Goal: Task Accomplishment & Management: Complete application form

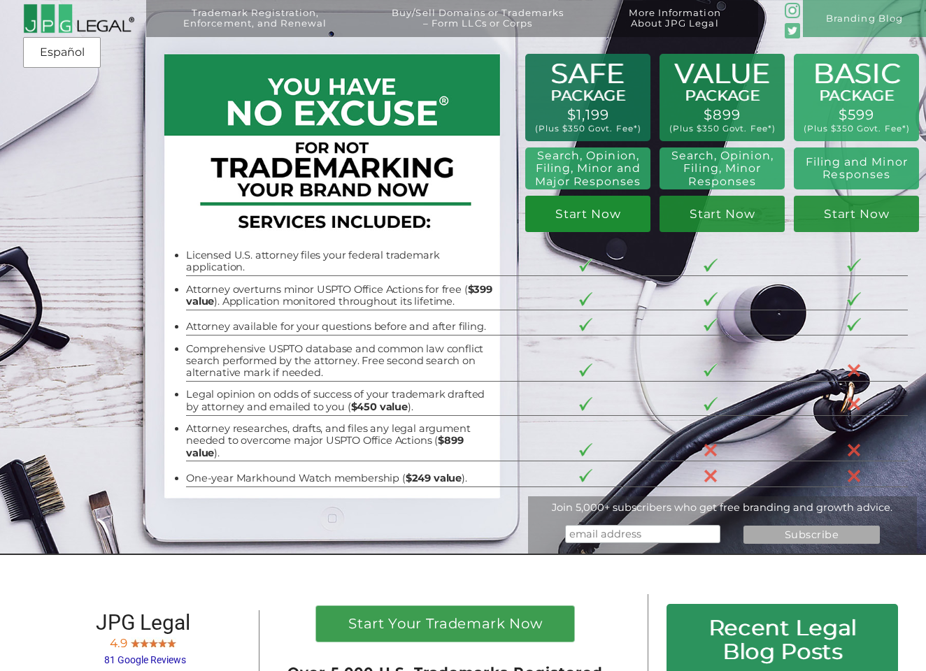
click at [589, 217] on link "Start Now" at bounding box center [587, 214] width 125 height 36
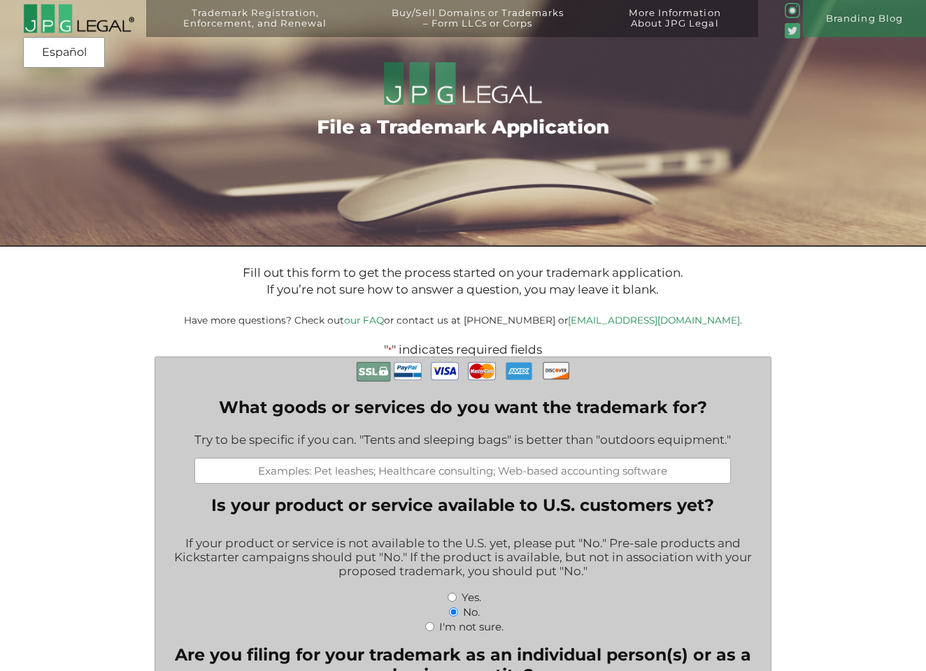
click at [317, 471] on input "What goods or services do you want the trademark for?" at bounding box center [462, 471] width 536 height 26
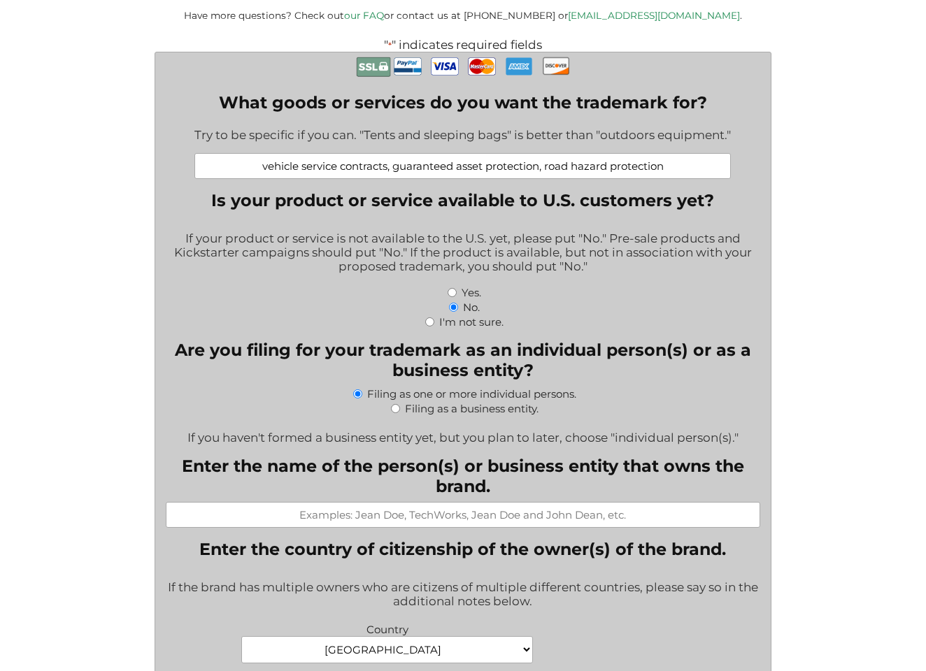
scroll to position [315, 0]
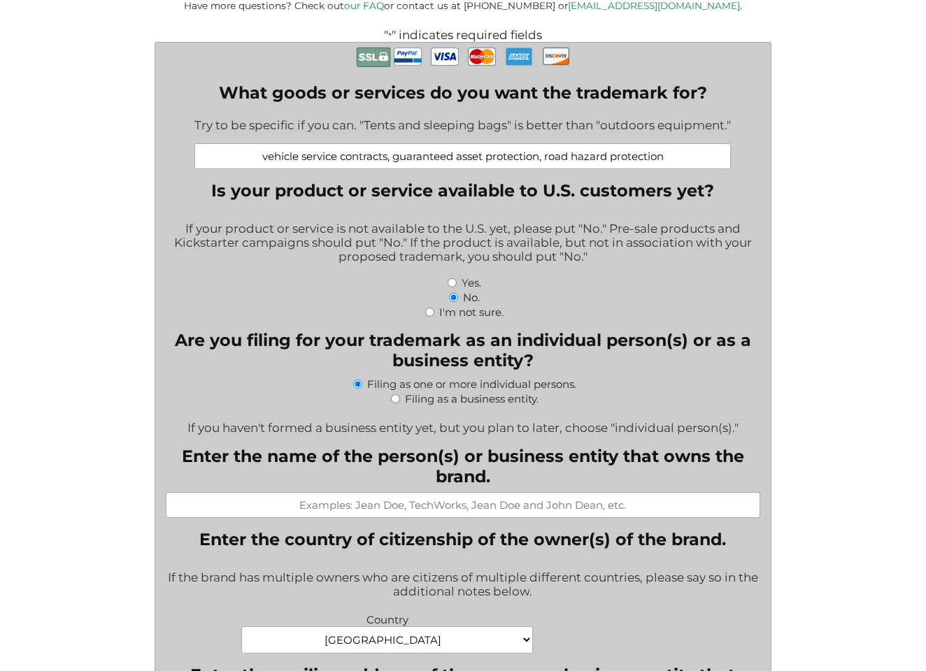
type input "vehicle service contracts, guaranteed asset protection, road hazard protection"
click at [396, 396] on input "Filing as a business entity." at bounding box center [395, 398] width 9 height 9
radio input "true"
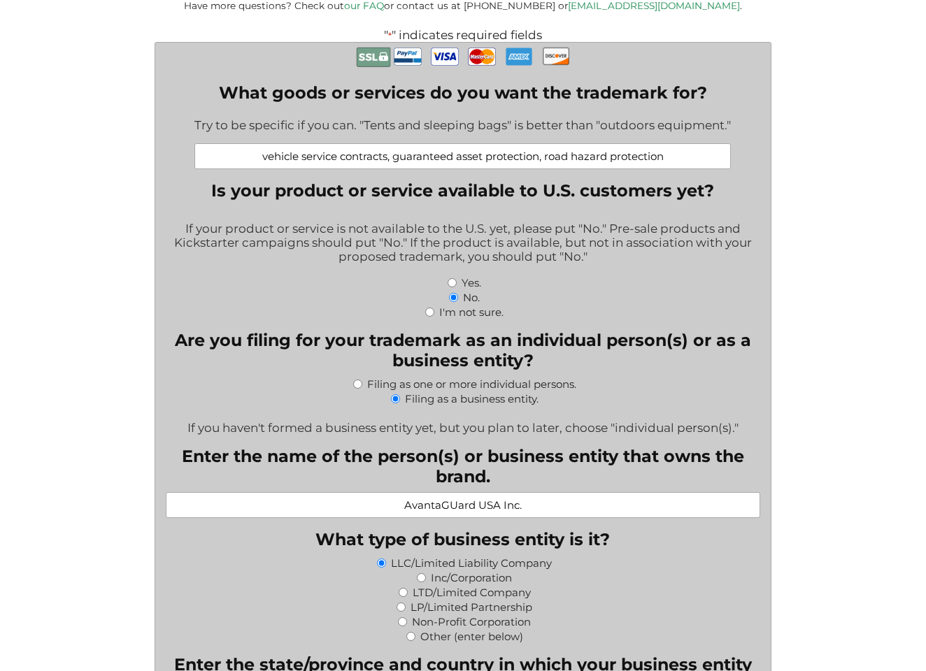
type input "AvantaGUard USA Inc."
click at [422, 576] on input "Inc/Corporation" at bounding box center [421, 577] width 9 height 9
radio input "true"
click at [458, 506] on input "AvantaGUard USA Inc." at bounding box center [463, 505] width 594 height 26
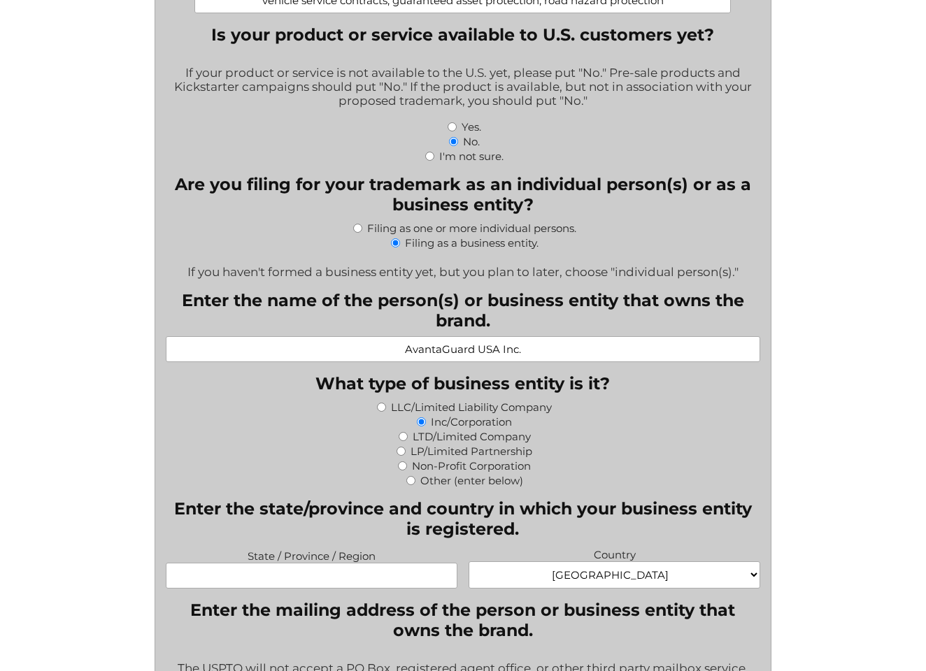
scroll to position [473, 0]
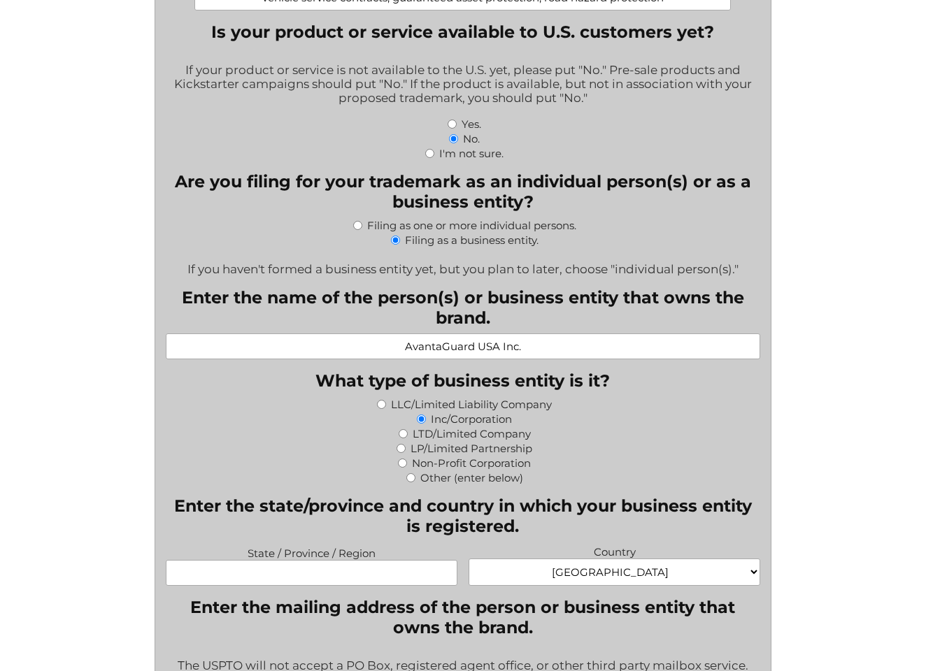
type input "AvantaGuard USA Inc."
type input "S"
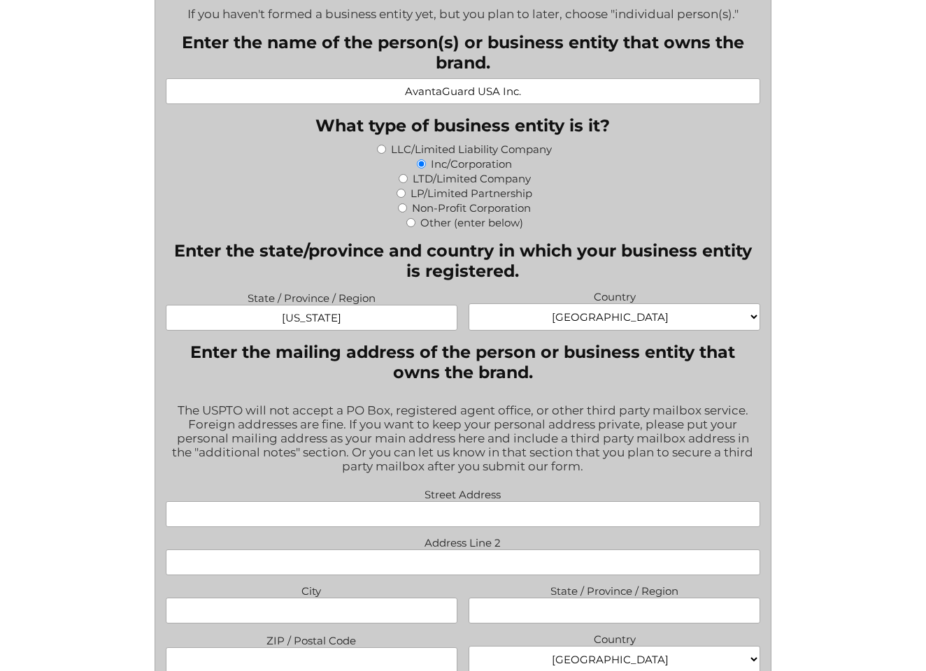
scroll to position [787, 0]
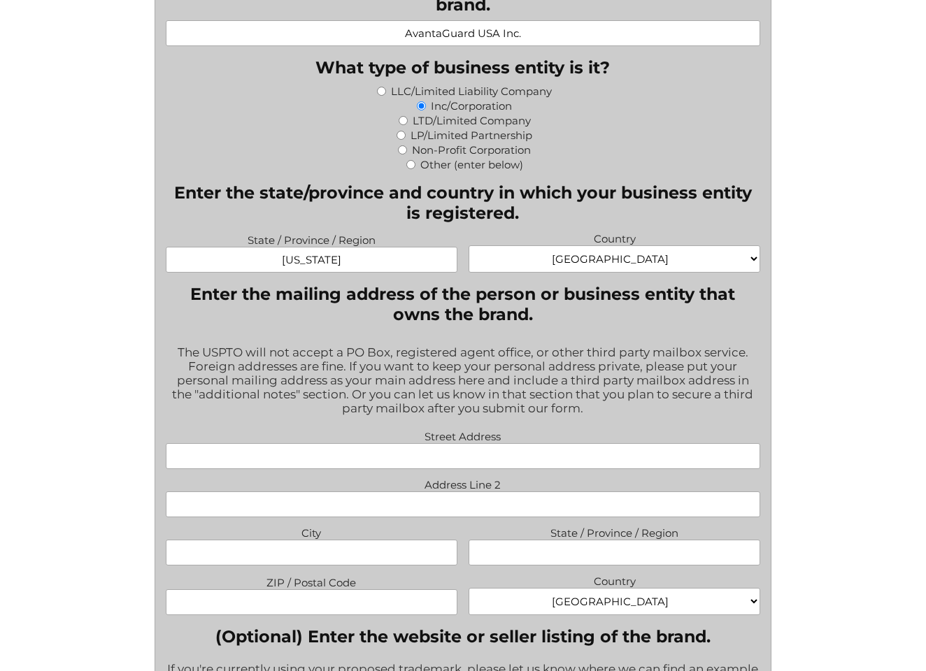
type input "[US_STATE]"
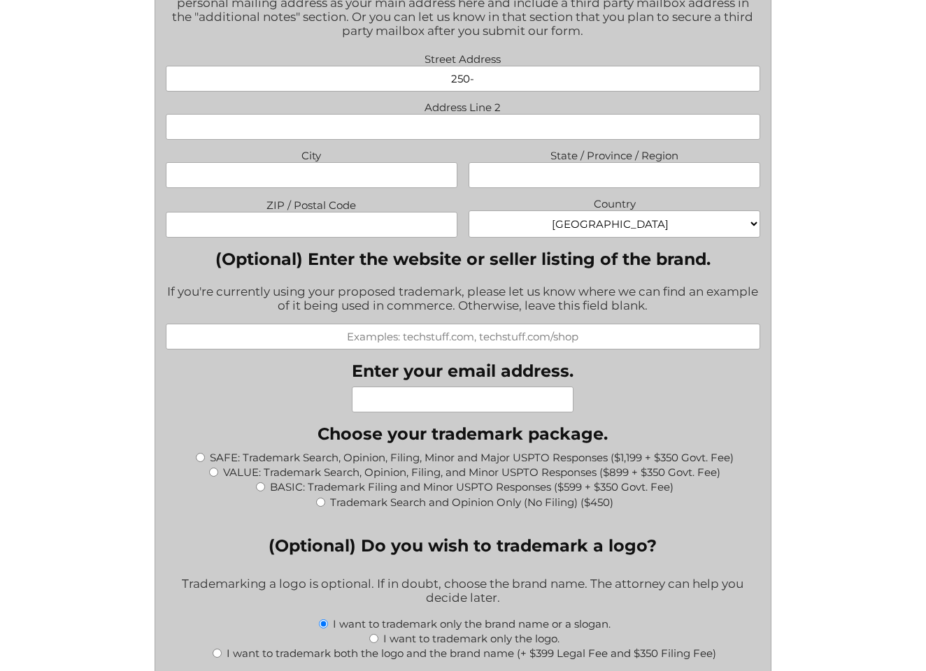
scroll to position [1182, 0]
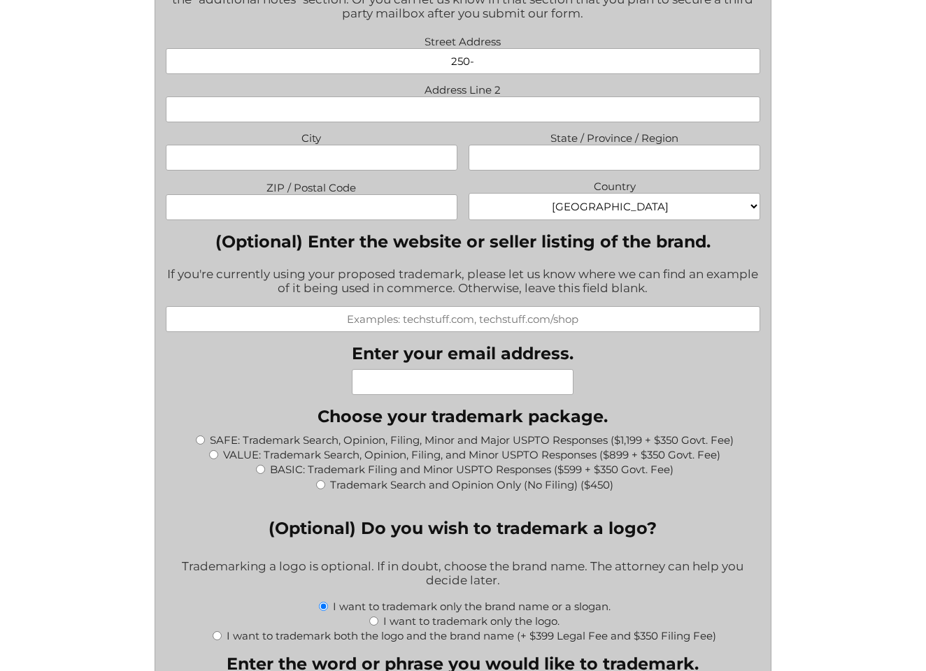
type input "250-"
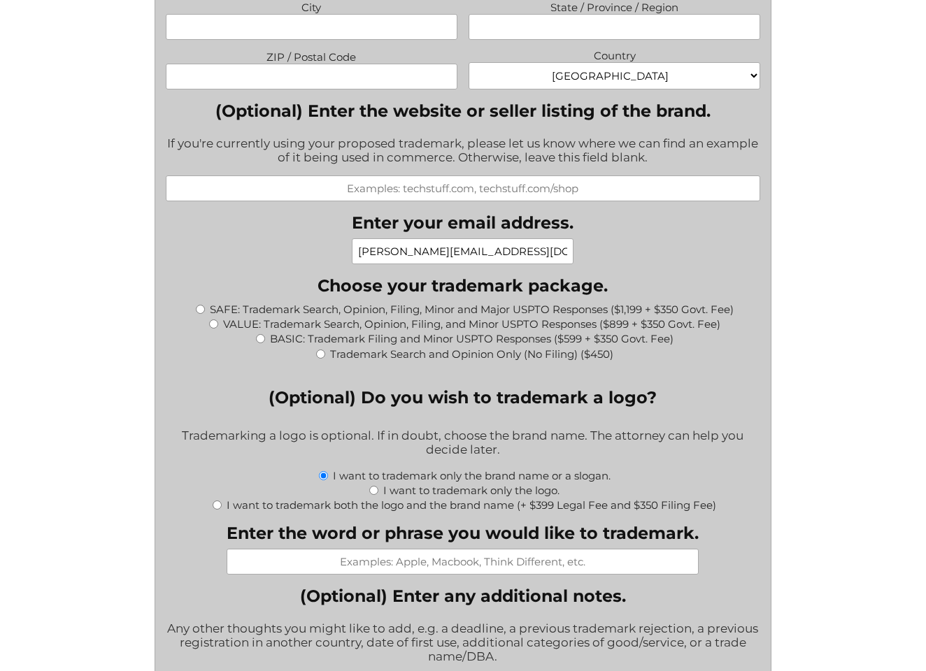
scroll to position [1338, 0]
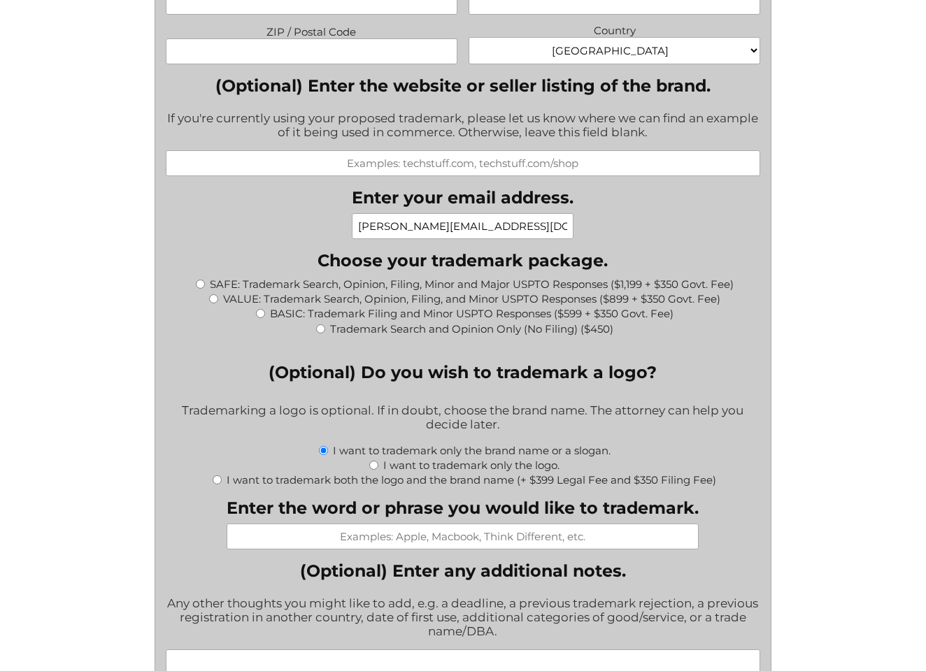
type input "[PERSON_NAME][EMAIL_ADDRESS][DOMAIN_NAME]"
click at [361, 536] on input "Enter the word or phrase you would like to trademark." at bounding box center [463, 537] width 472 height 26
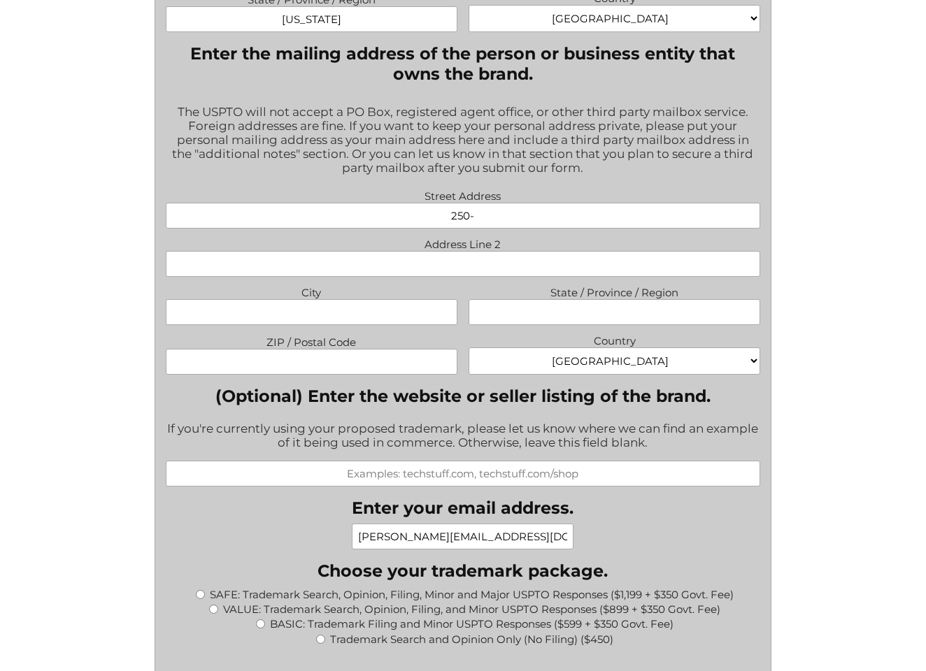
scroll to position [1027, 0]
type input "AmeriCoveer Warranty"
click at [492, 218] on input "250-" at bounding box center [463, 216] width 594 height 26
type input "[STREET_ADDRESS]"
type input "Scottsdale"
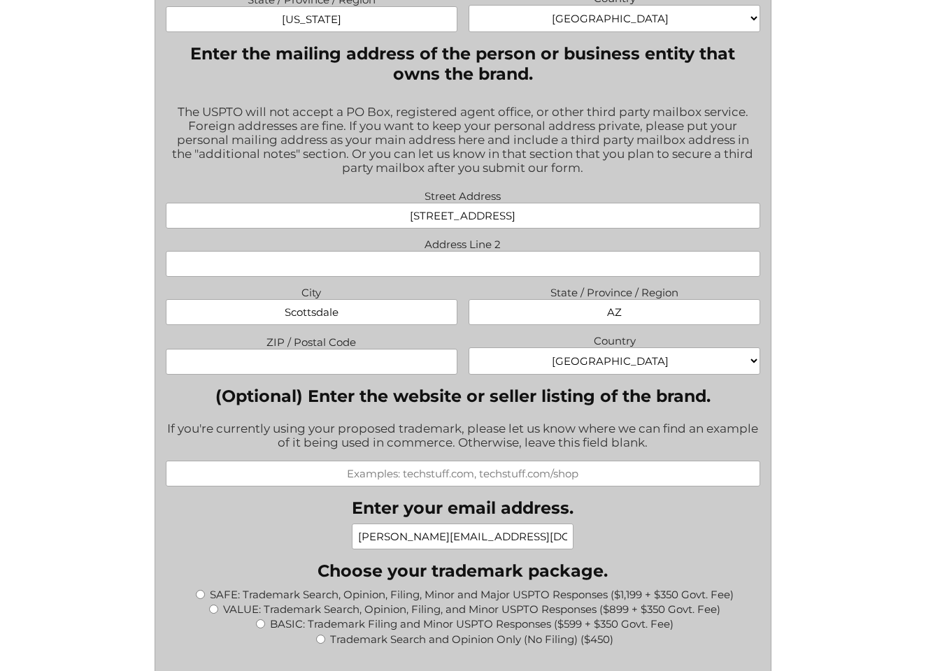
type input "AZ"
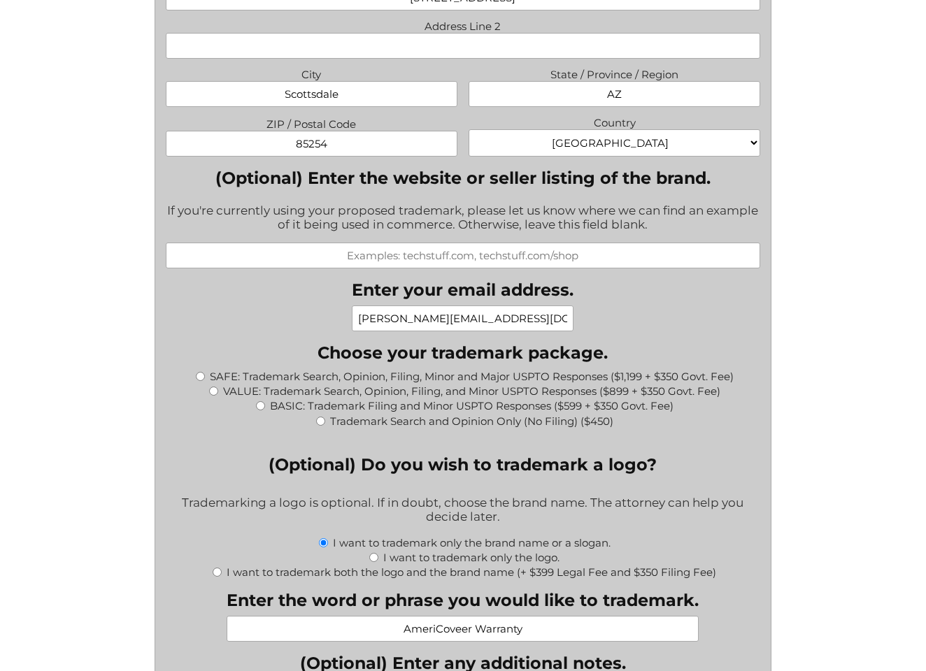
scroll to position [1249, 0]
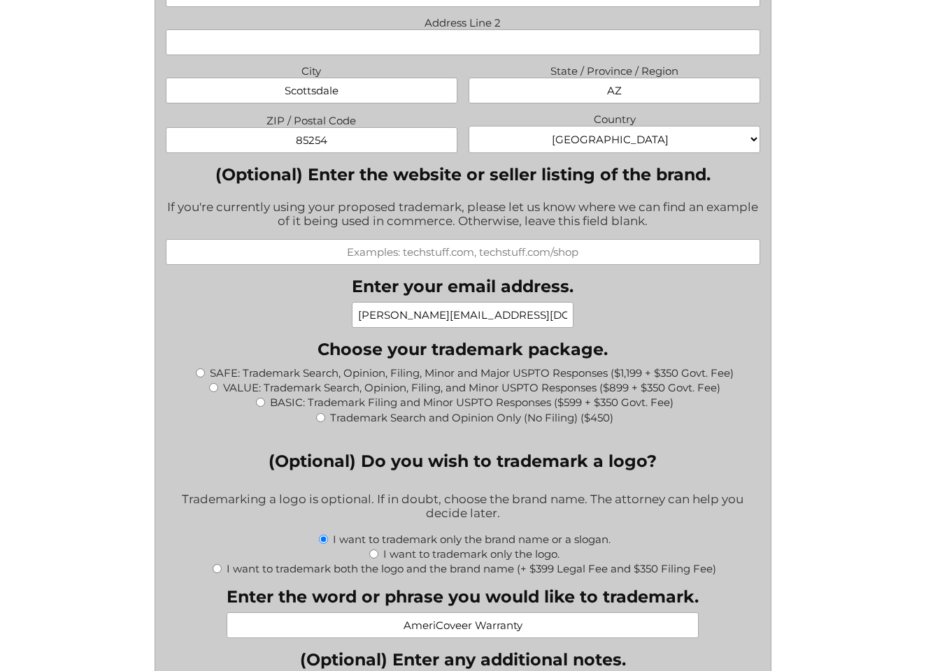
type input "85254"
click at [200, 369] on input "SAFE: Trademark Search, Opinion, Filing, Minor and Major USPTO Responses ($1,19…" at bounding box center [200, 373] width 9 height 9
radio input "true"
type input "$1,549.00"
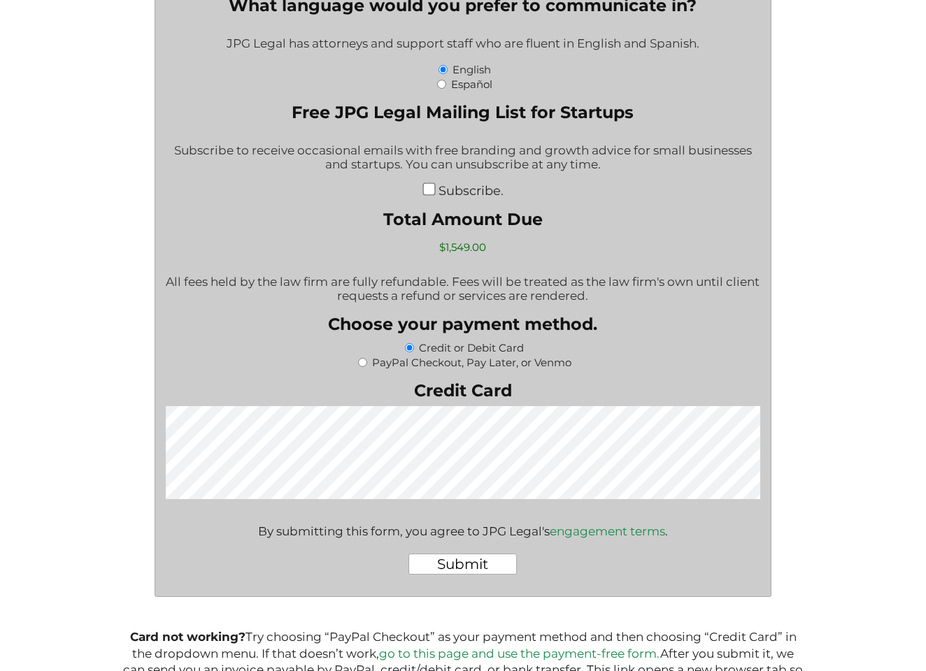
scroll to position [2473, 0]
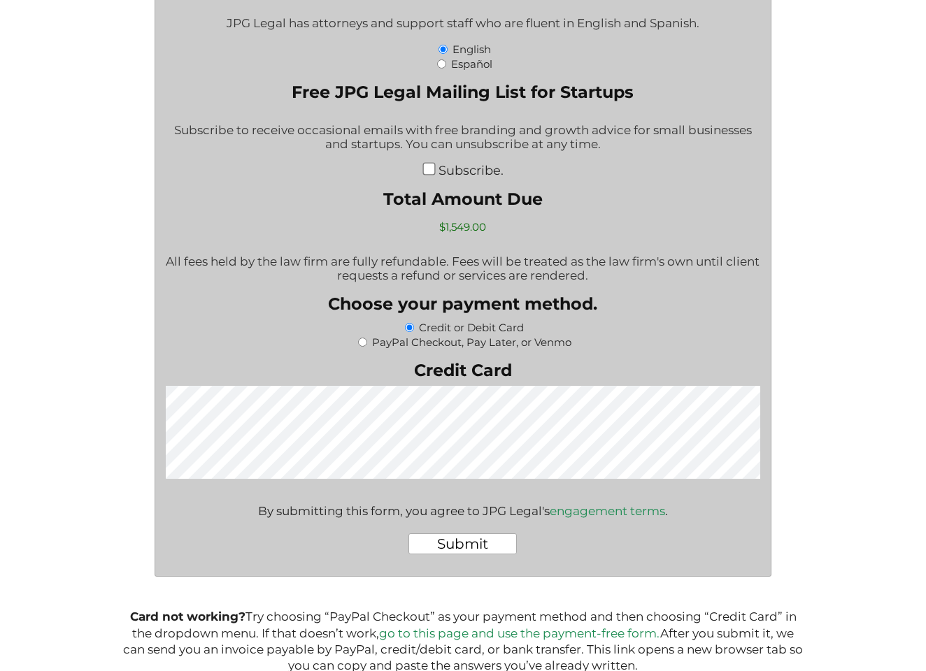
click at [494, 539] on input "Submit" at bounding box center [462, 544] width 108 height 21
click at [497, 537] on input "Submit" at bounding box center [462, 544] width 108 height 21
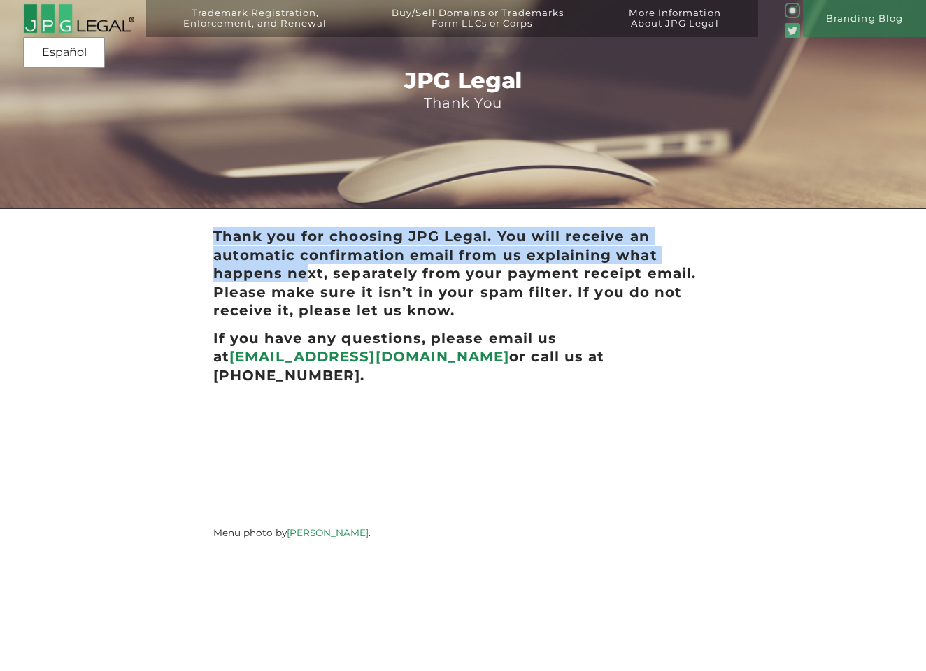
drag, startPoint x: 217, startPoint y: 232, endPoint x: 303, endPoint y: 272, distance: 94.8
click at [303, 272] on h2 "Thank you for choosing JPG Legal. You will receive an automatic confirmation em…" at bounding box center [463, 273] width 500 height 92
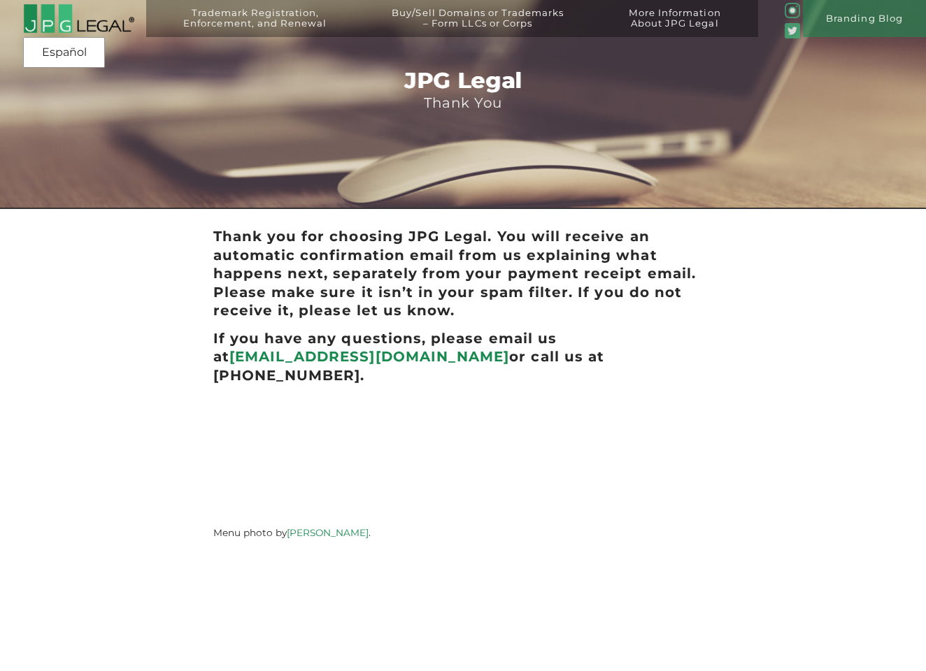
click at [354, 296] on h2 "Thank you for choosing JPG Legal. You will receive an automatic confirmation em…" at bounding box center [463, 273] width 500 height 92
drag, startPoint x: 216, startPoint y: 232, endPoint x: 613, endPoint y: 345, distance: 412.1
click at [614, 345] on div "Thank you for choosing JPG Legal. You will receive an automatic confirmation em…" at bounding box center [462, 384] width 555 height 323
click at [613, 345] on h2 "If you have any questions, please email us at info@jpglegal.com or call us at (…" at bounding box center [463, 356] width 500 height 55
